Goal: Information Seeking & Learning: Learn about a topic

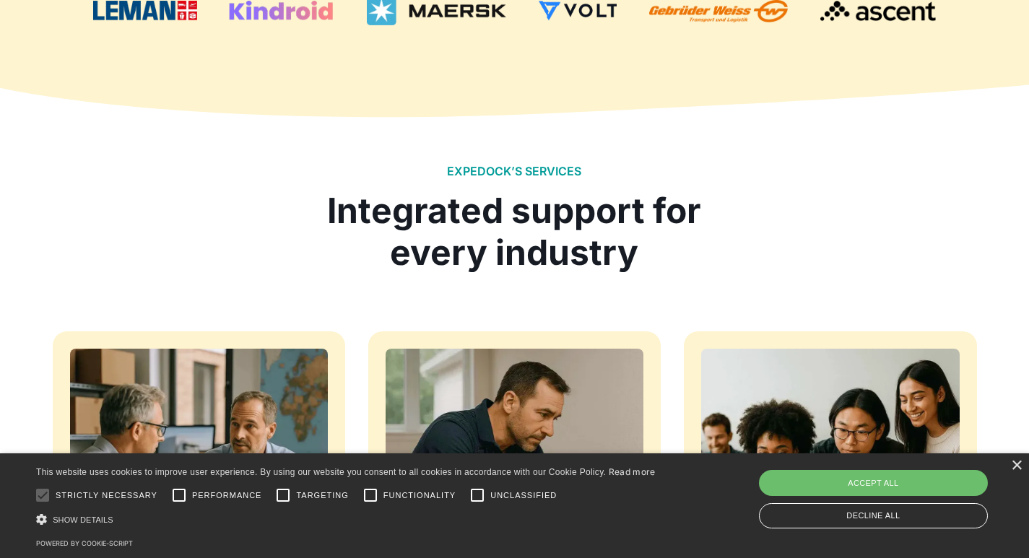
scroll to position [1155, 0]
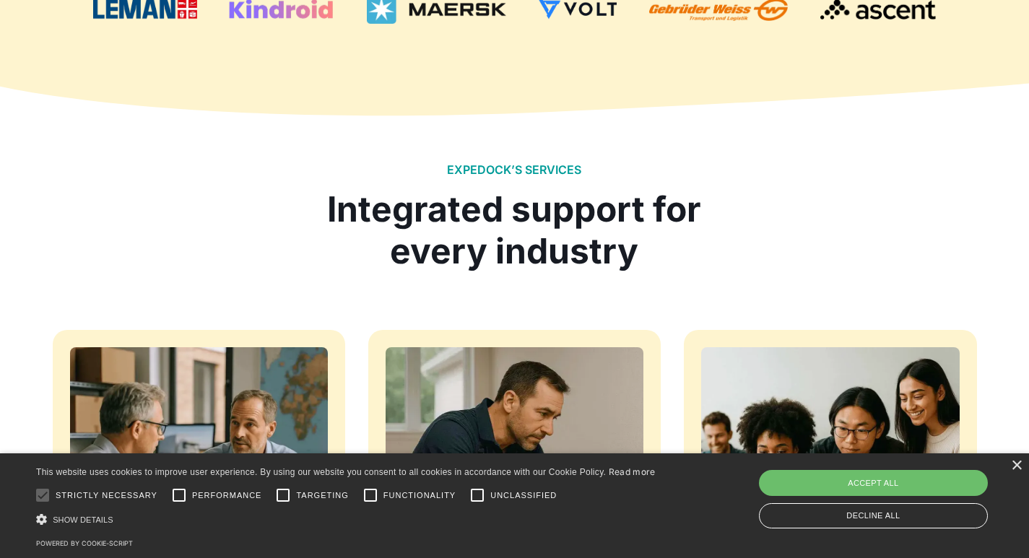
click at [914, 477] on div "Accept all" at bounding box center [873, 483] width 229 height 26
checkbox input "true"
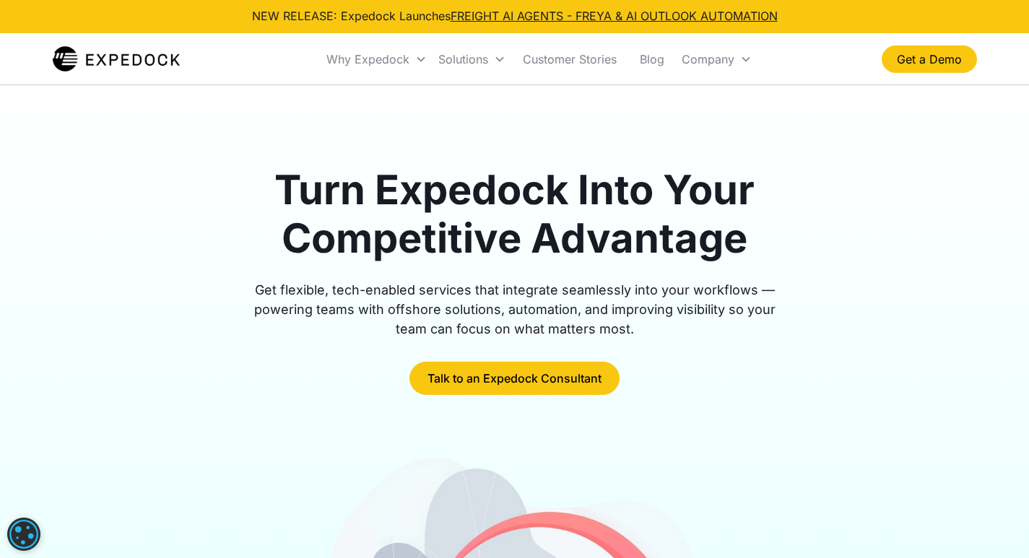
scroll to position [0, 0]
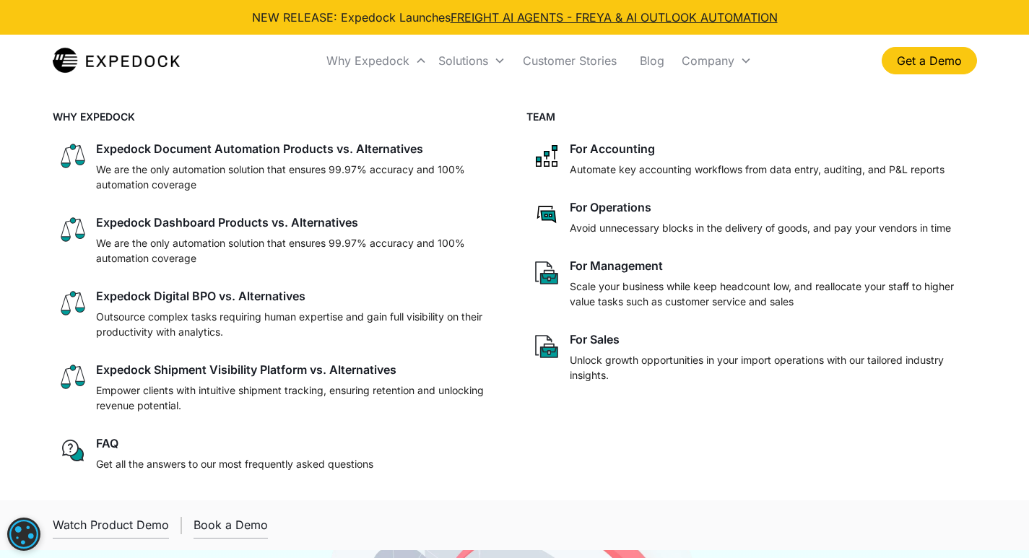
click at [221, 157] on div at bounding box center [296, 159] width 401 height 6
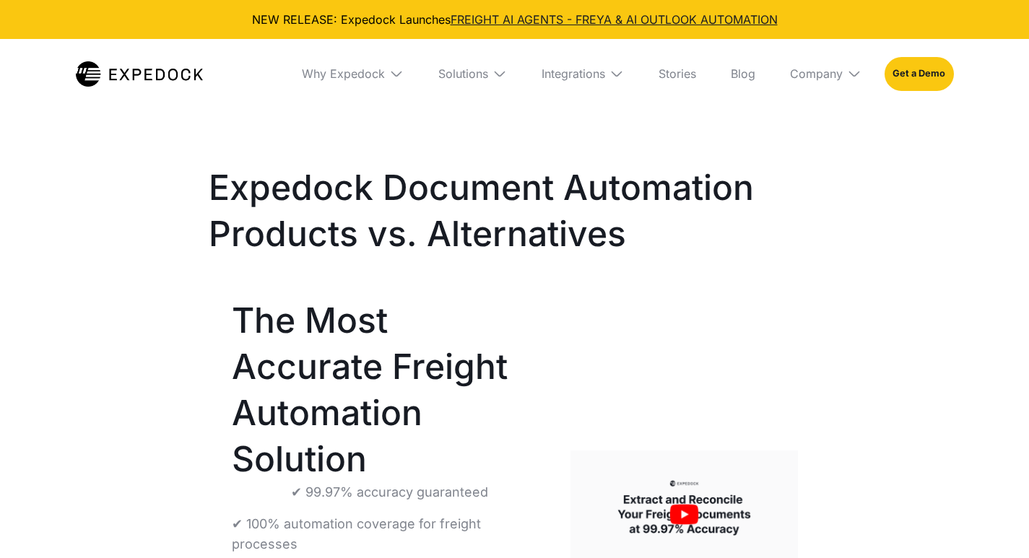
select select
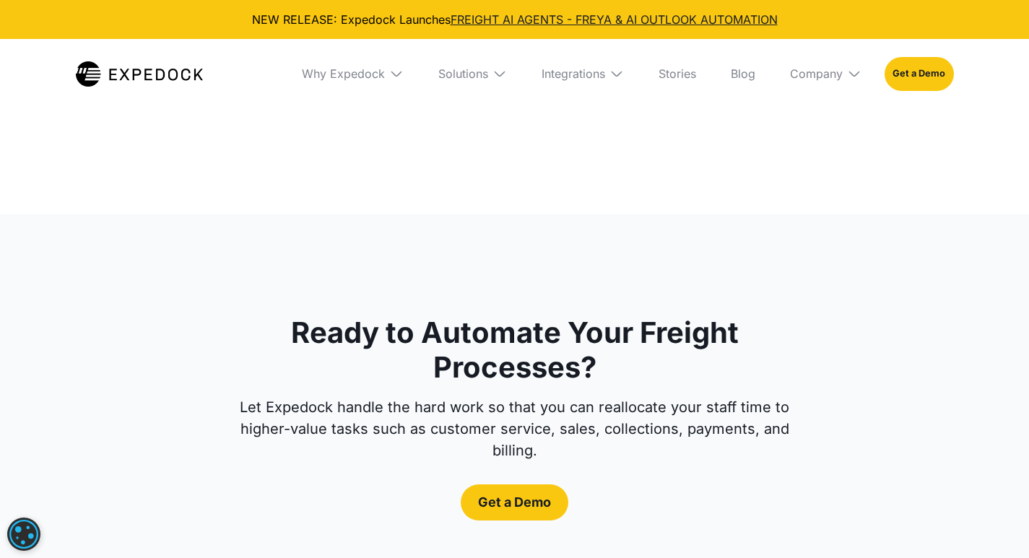
scroll to position [4694, 0]
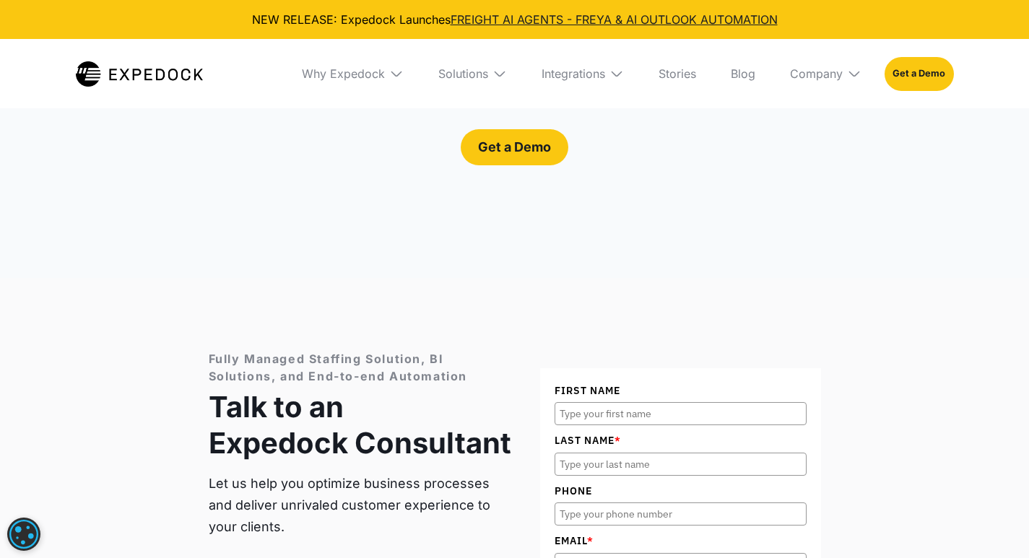
click at [456, 66] on div "Solutions" at bounding box center [463, 73] width 50 height 14
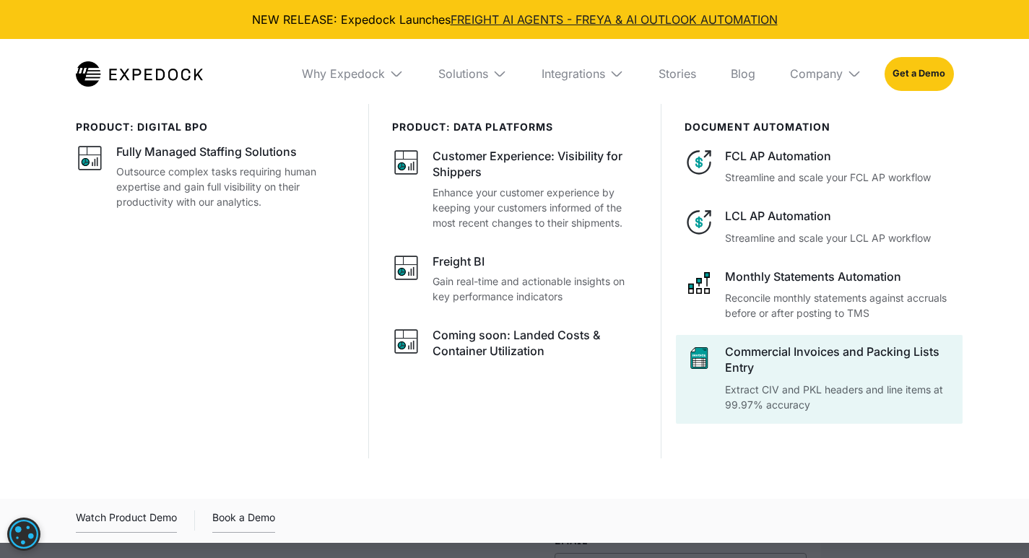
click at [772, 373] on div "Commercial Invoices and Packing Lists Entry" at bounding box center [839, 360] width 228 height 32
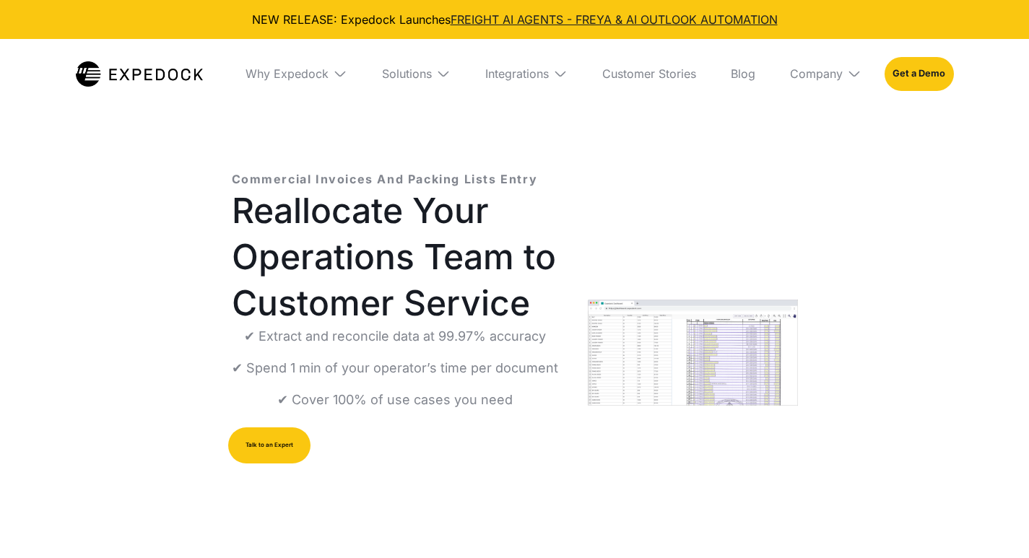
select select
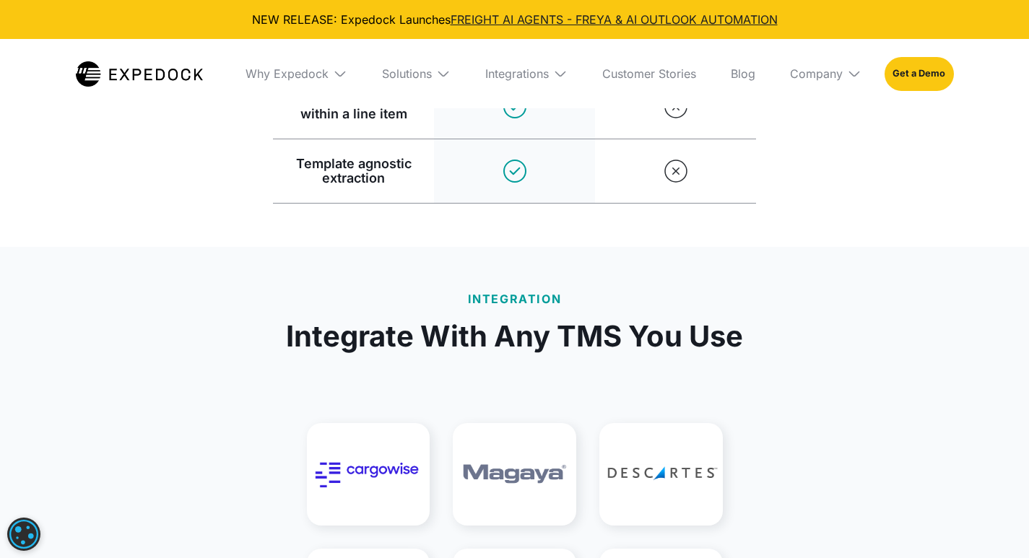
scroll to position [2672, 0]
